Goal: Task Accomplishment & Management: Complete application form

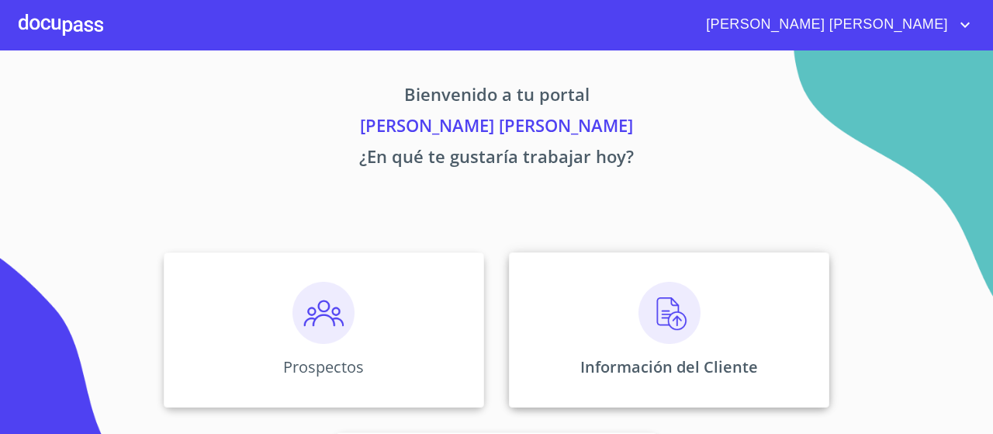
click at [673, 328] on img at bounding box center [669, 313] width 62 height 62
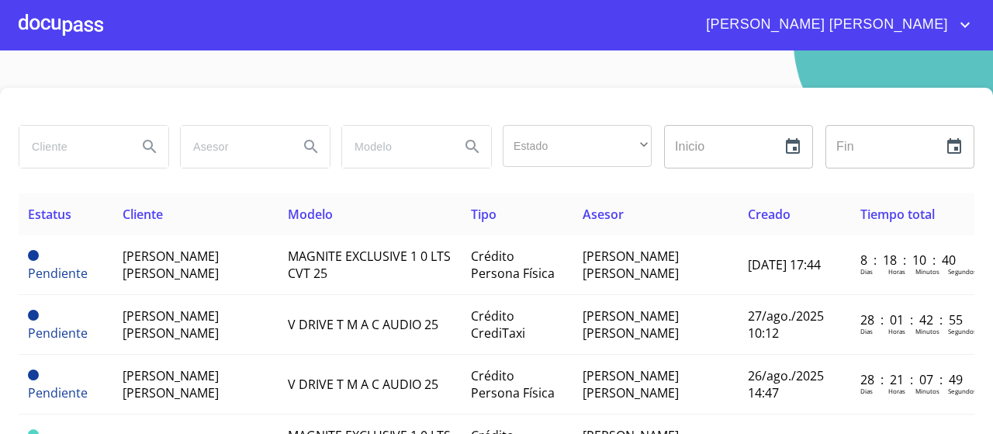
click at [80, 156] on input "search" at bounding box center [71, 147] width 105 height 42
type input "o"
type input "rosalina"
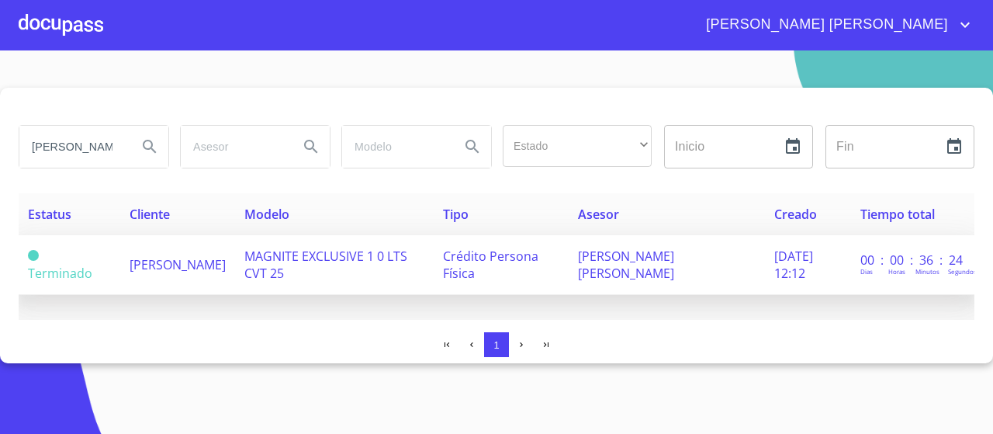
click at [213, 277] on td "[PERSON_NAME]" at bounding box center [177, 265] width 115 height 60
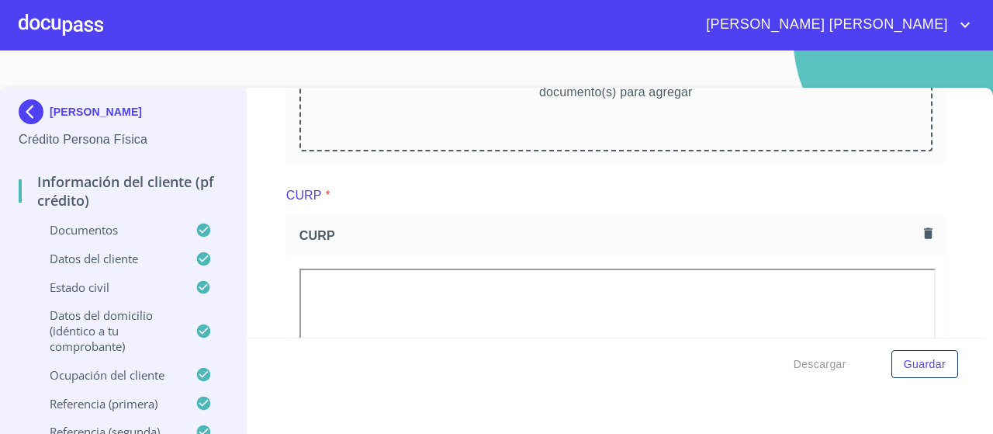
scroll to position [1731, 0]
click at [514, 203] on div "CURP *" at bounding box center [615, 196] width 659 height 37
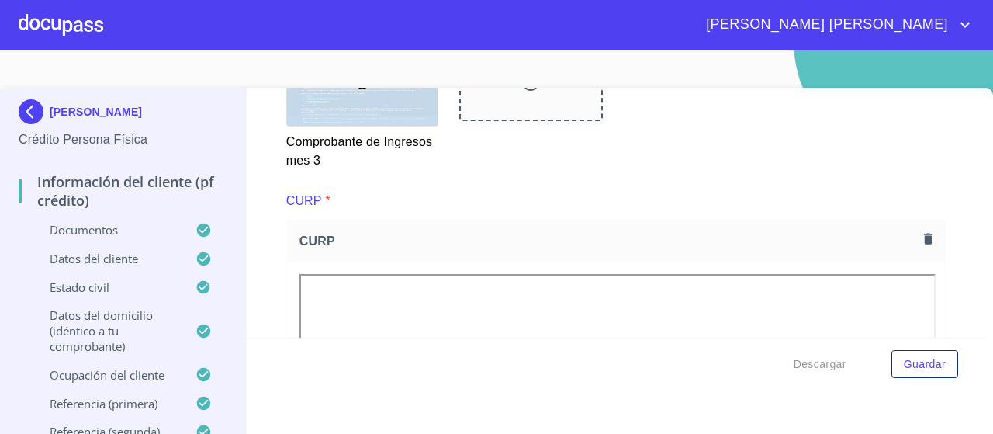
scroll to position [3548, 0]
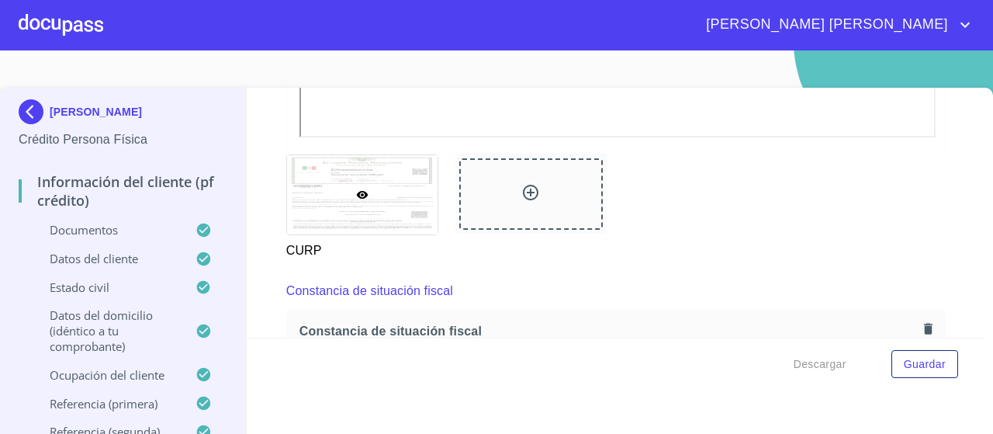
click at [947, 226] on div "CURP" at bounding box center [616, 207] width 678 height 124
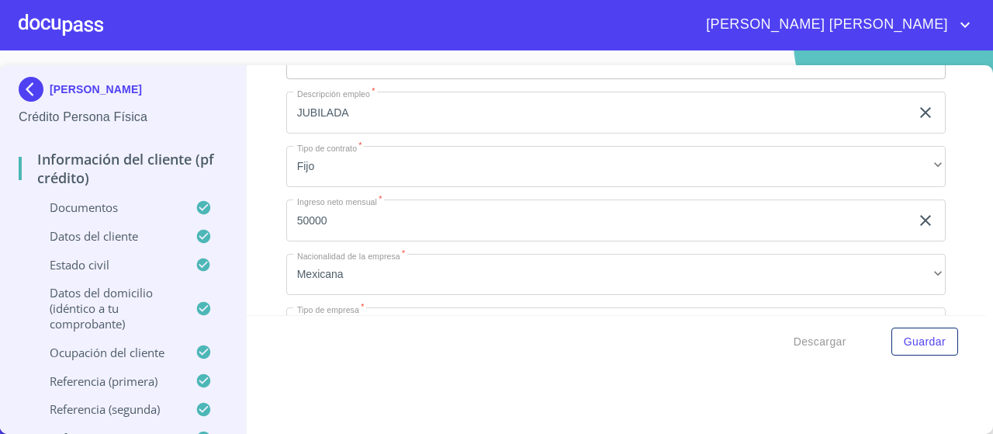
scroll to position [6609, 0]
click at [46, 35] on div at bounding box center [61, 25] width 85 height 50
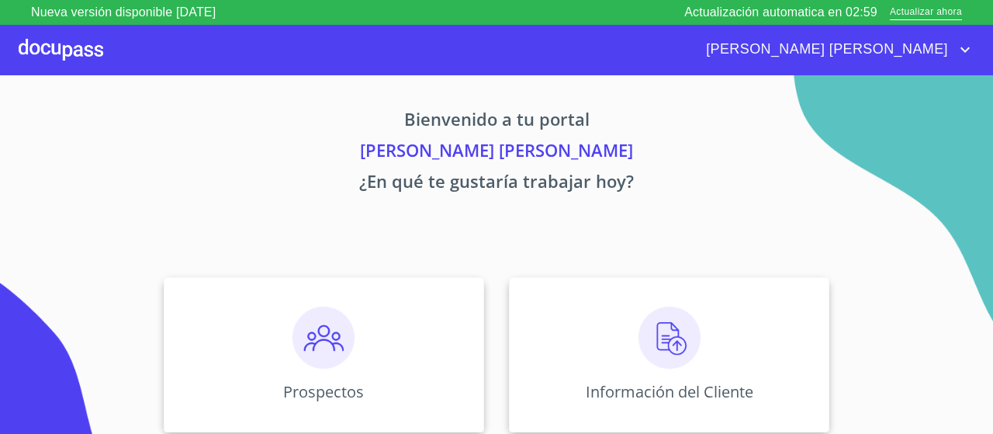
scroll to position [164, 0]
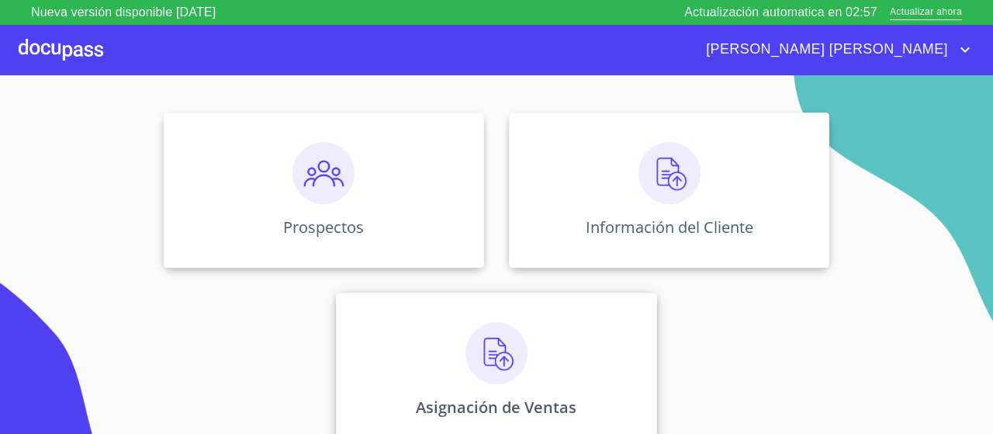
click at [495, 339] on img at bounding box center [496, 353] width 62 height 62
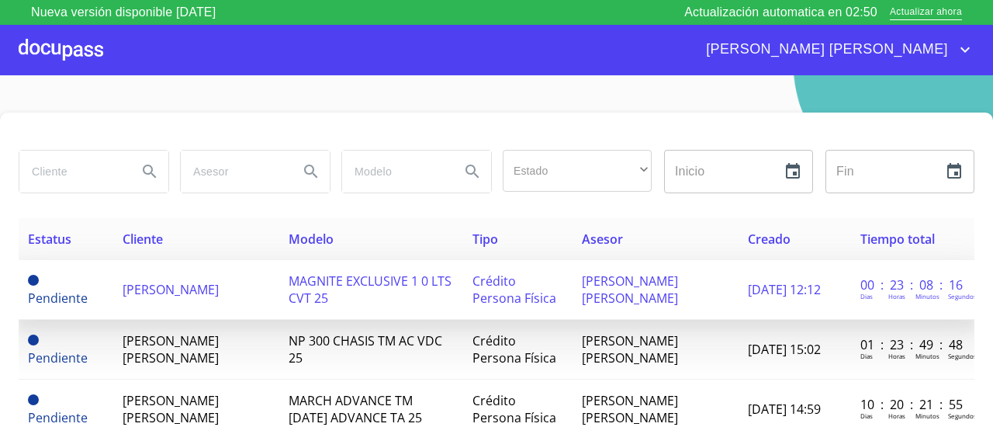
click at [201, 286] on span "[PERSON_NAME]" at bounding box center [171, 289] width 96 height 17
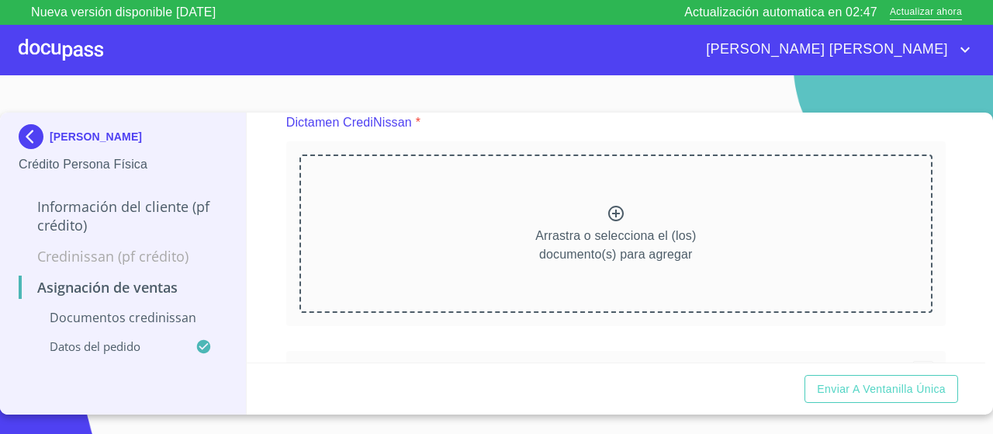
scroll to position [178, 0]
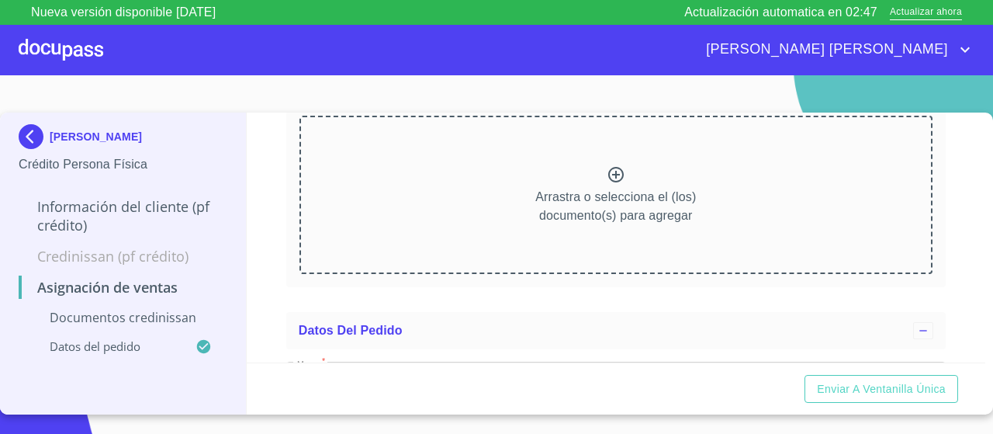
click at [530, 150] on div "Arrastra o selecciona el (los) documento(s) para agregar" at bounding box center [615, 195] width 633 height 158
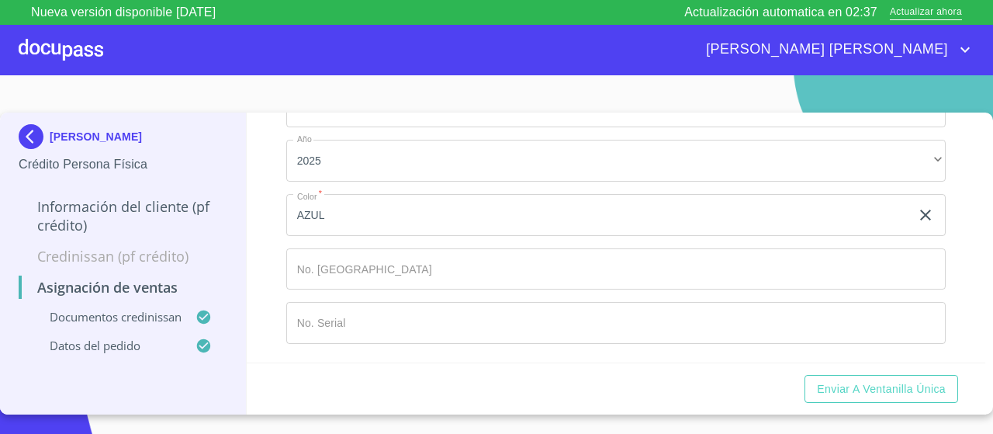
scroll to position [1219, 0]
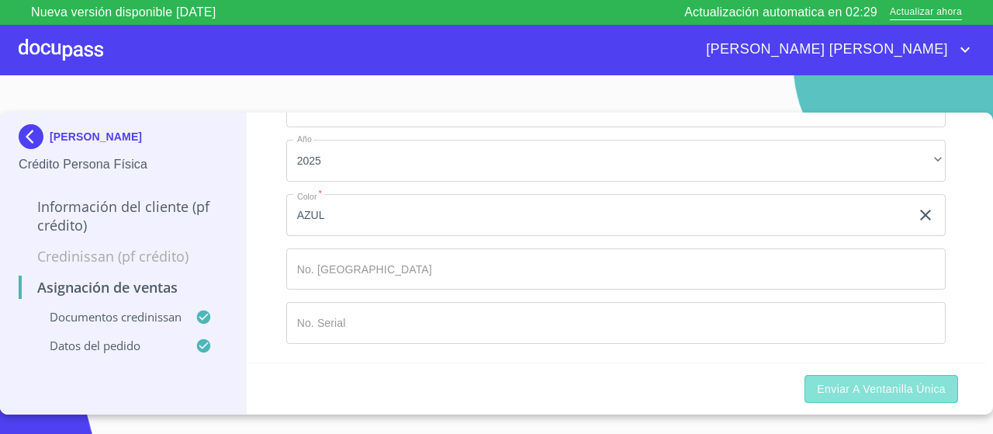
click at [890, 390] on span "Enviar a Ventanilla única" at bounding box center [881, 388] width 129 height 19
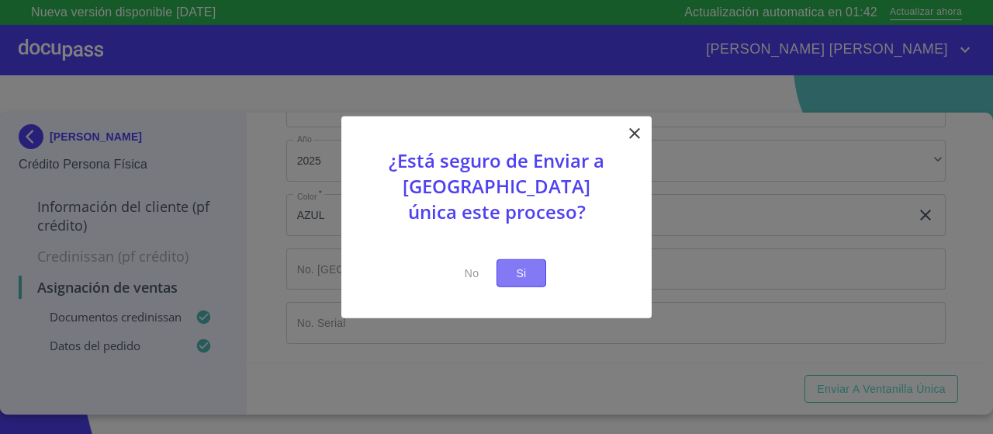
click at [532, 272] on span "Si" at bounding box center [521, 272] width 25 height 19
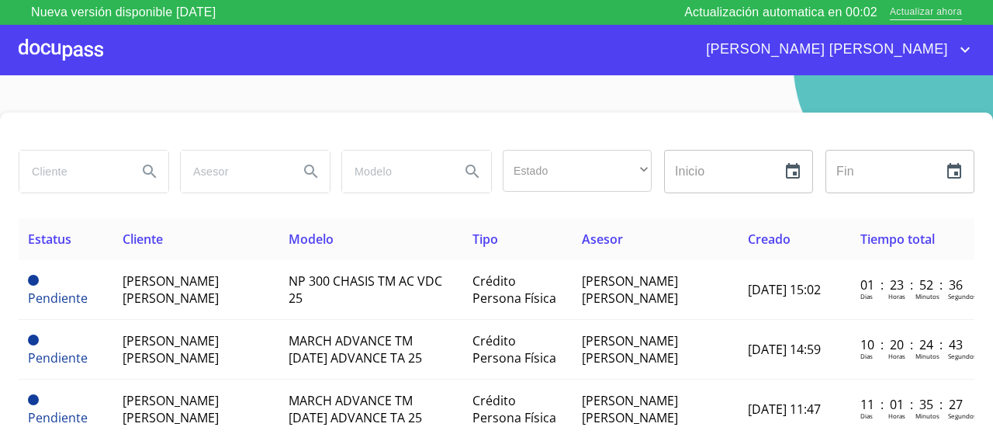
click at [910, 7] on span "Actualizar ahora" at bounding box center [926, 13] width 72 height 16
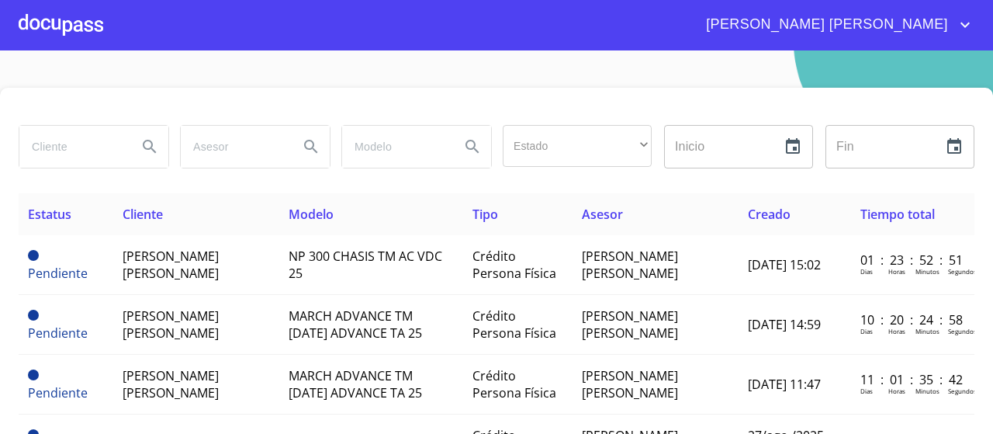
click at [63, 17] on div at bounding box center [61, 25] width 85 height 50
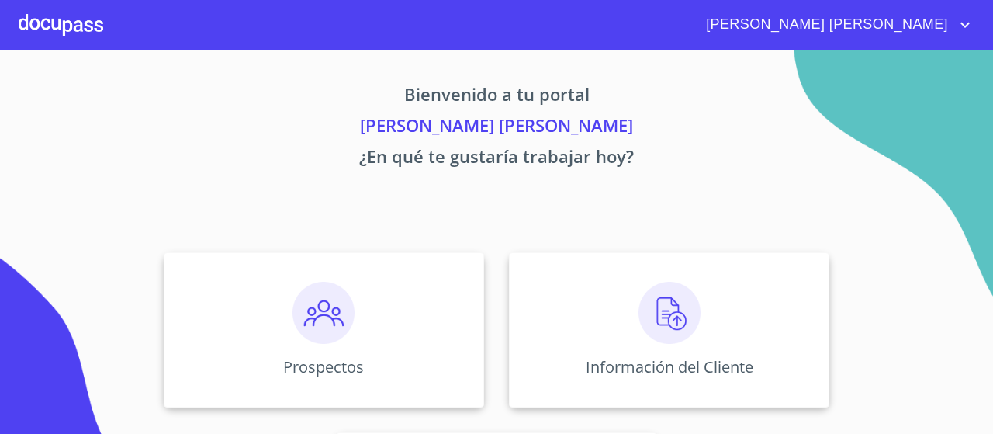
scroll to position [164, 0]
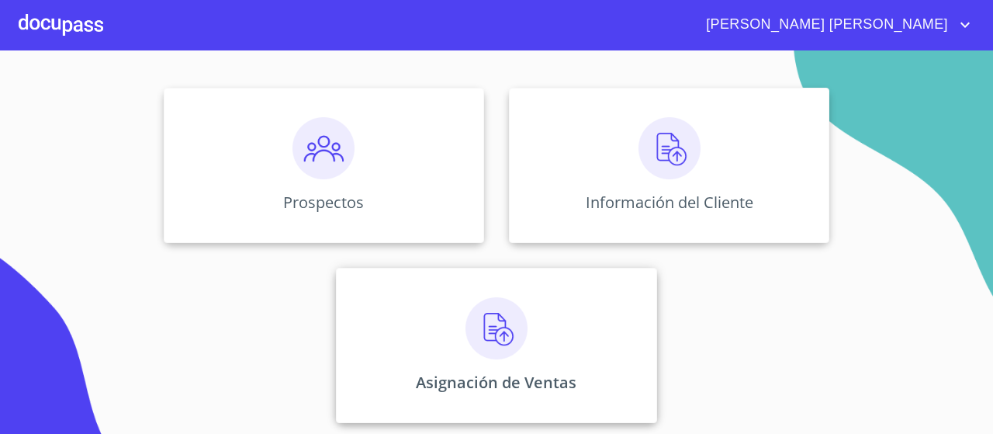
click at [522, 322] on img at bounding box center [496, 328] width 62 height 62
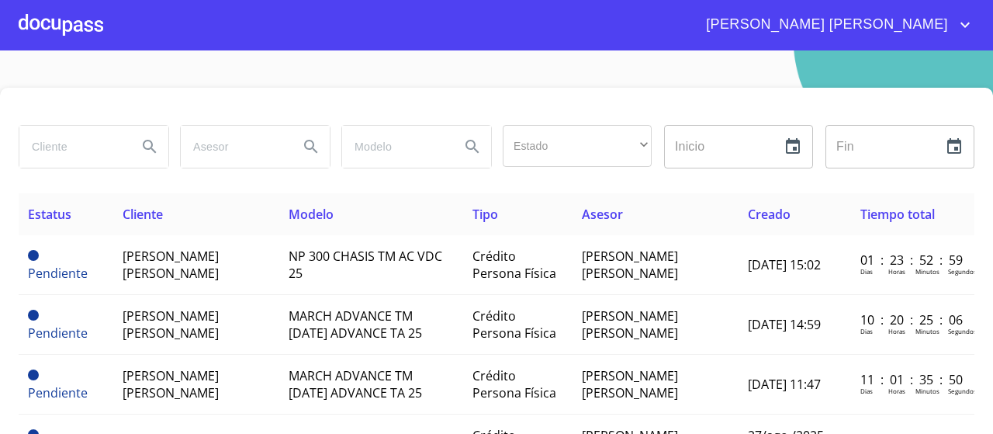
scroll to position [182, 0]
